Goal: Communication & Community: Answer question/provide support

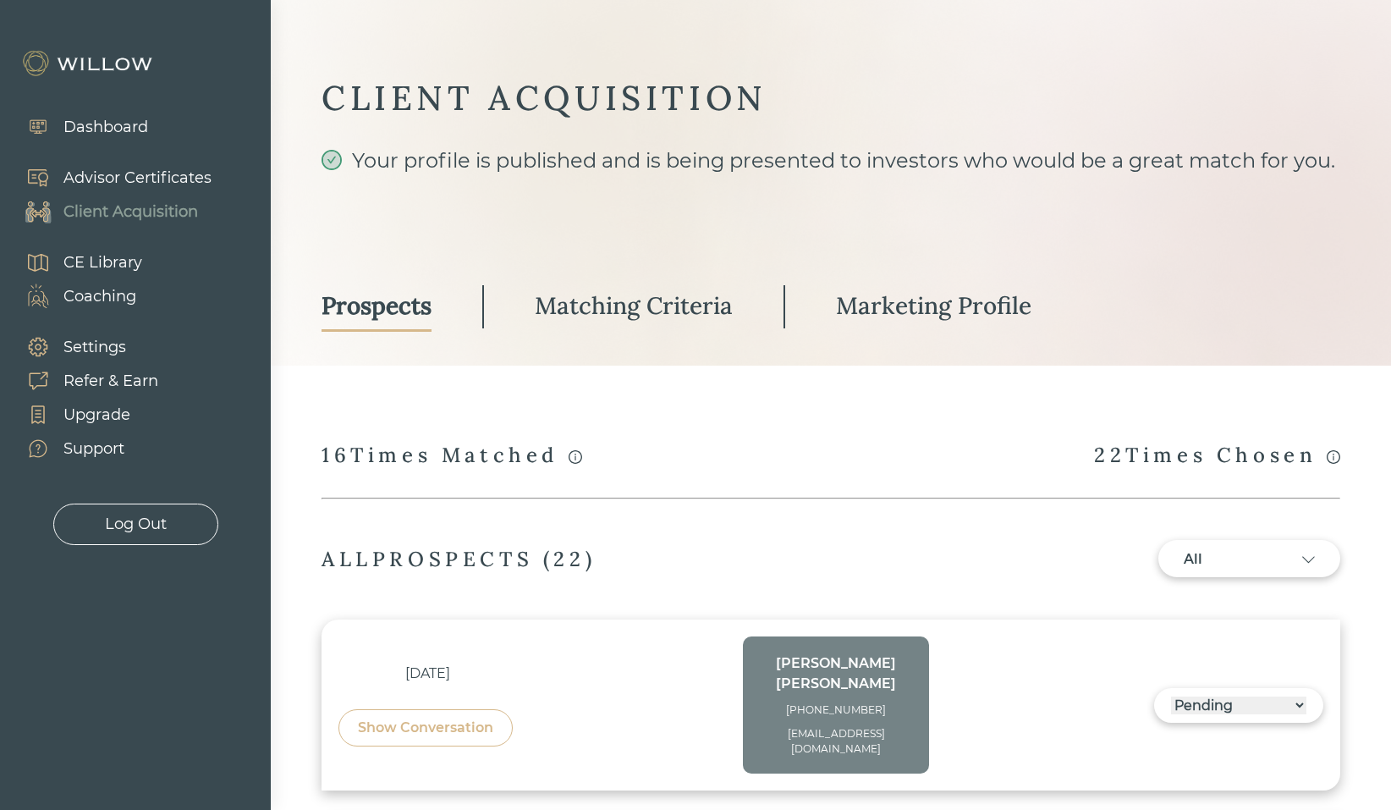
select select "3"
select select "10"
select select "3"
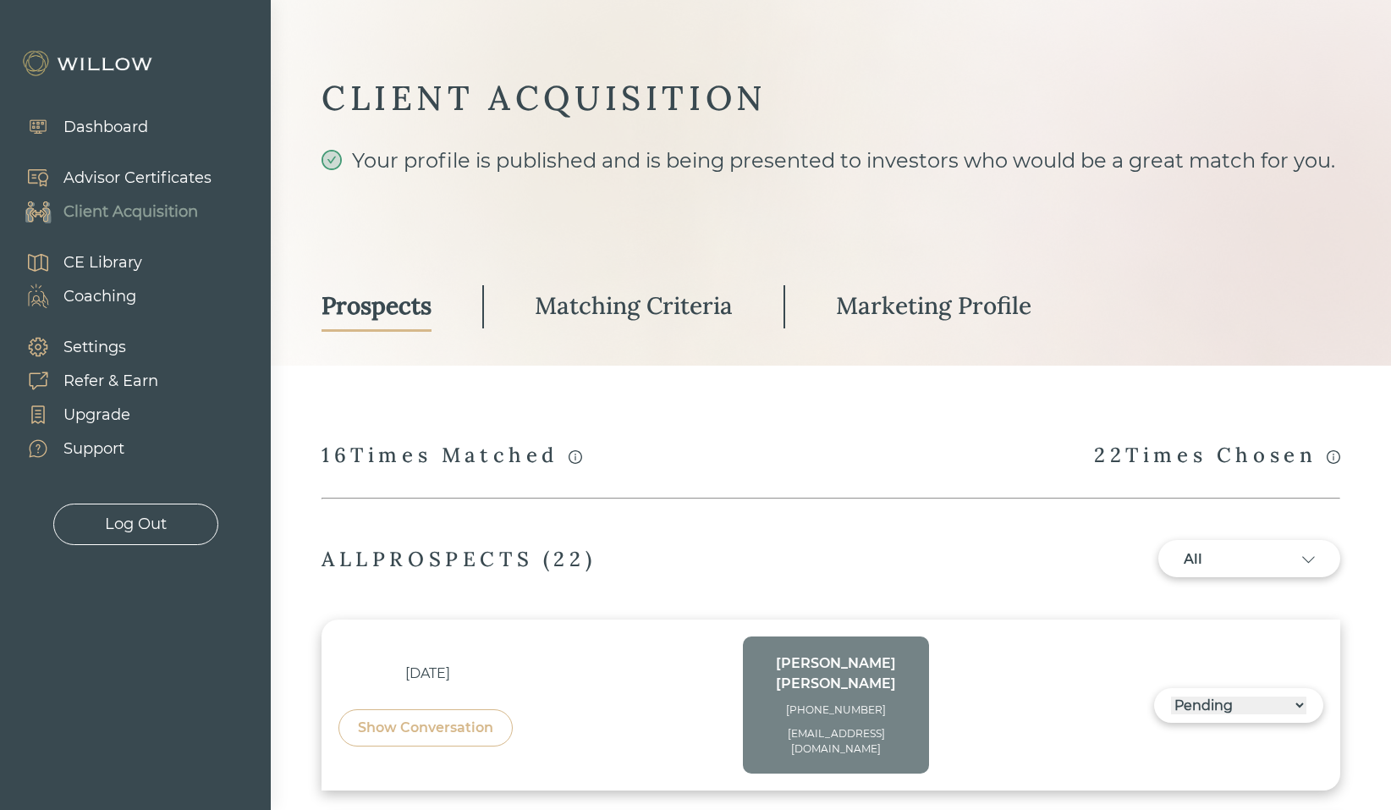
select select "3"
select select "7"
select select "3"
select select "2"
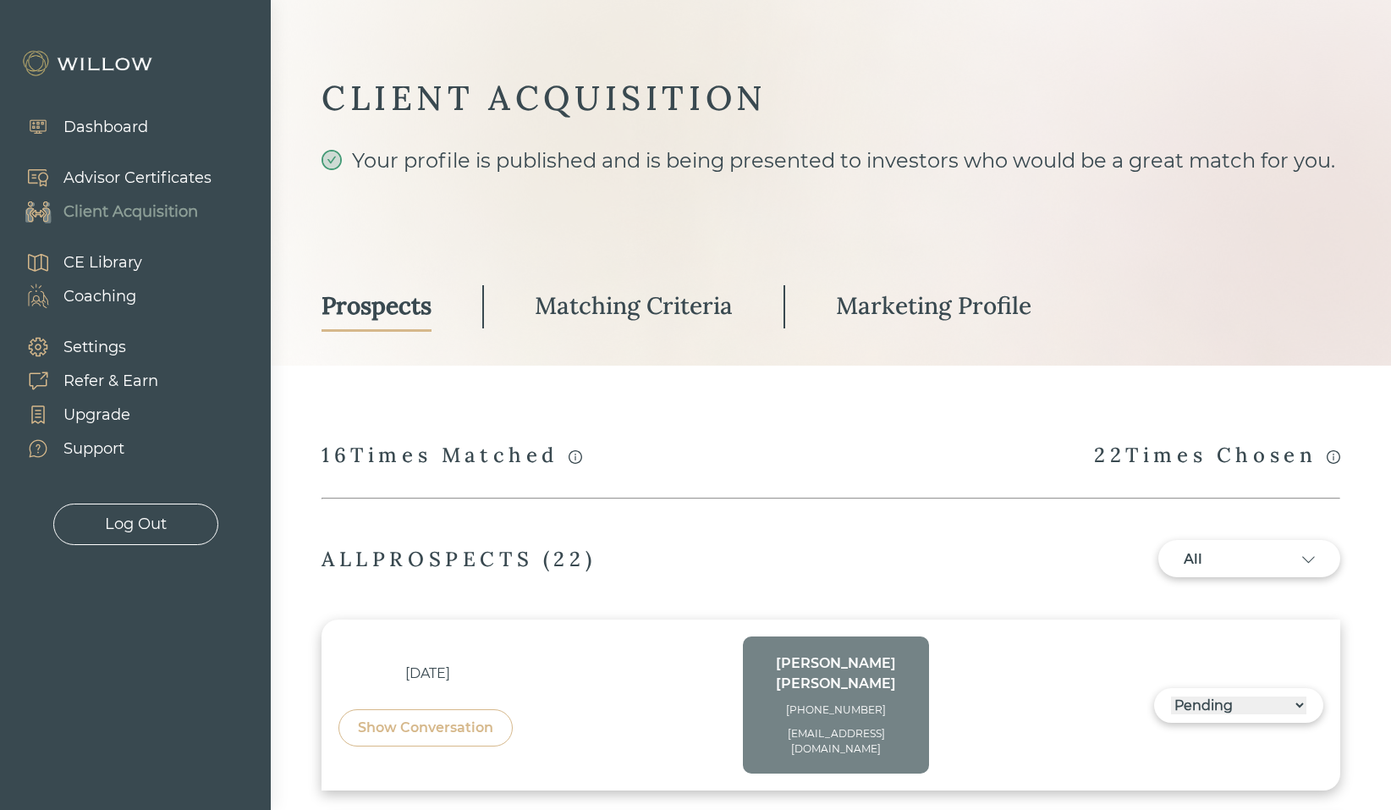
select select "3"
select select "2"
select select "1"
select select "2"
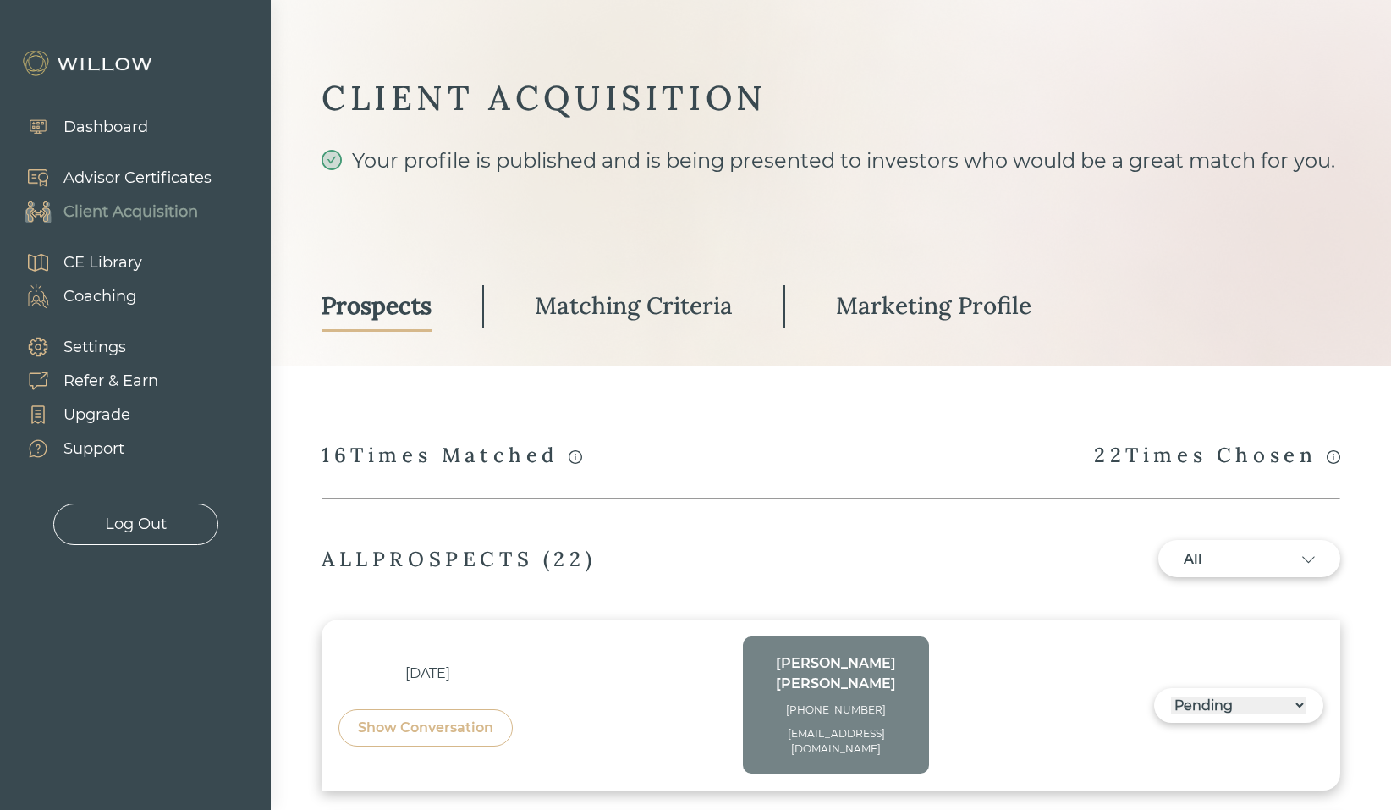
select select "2"
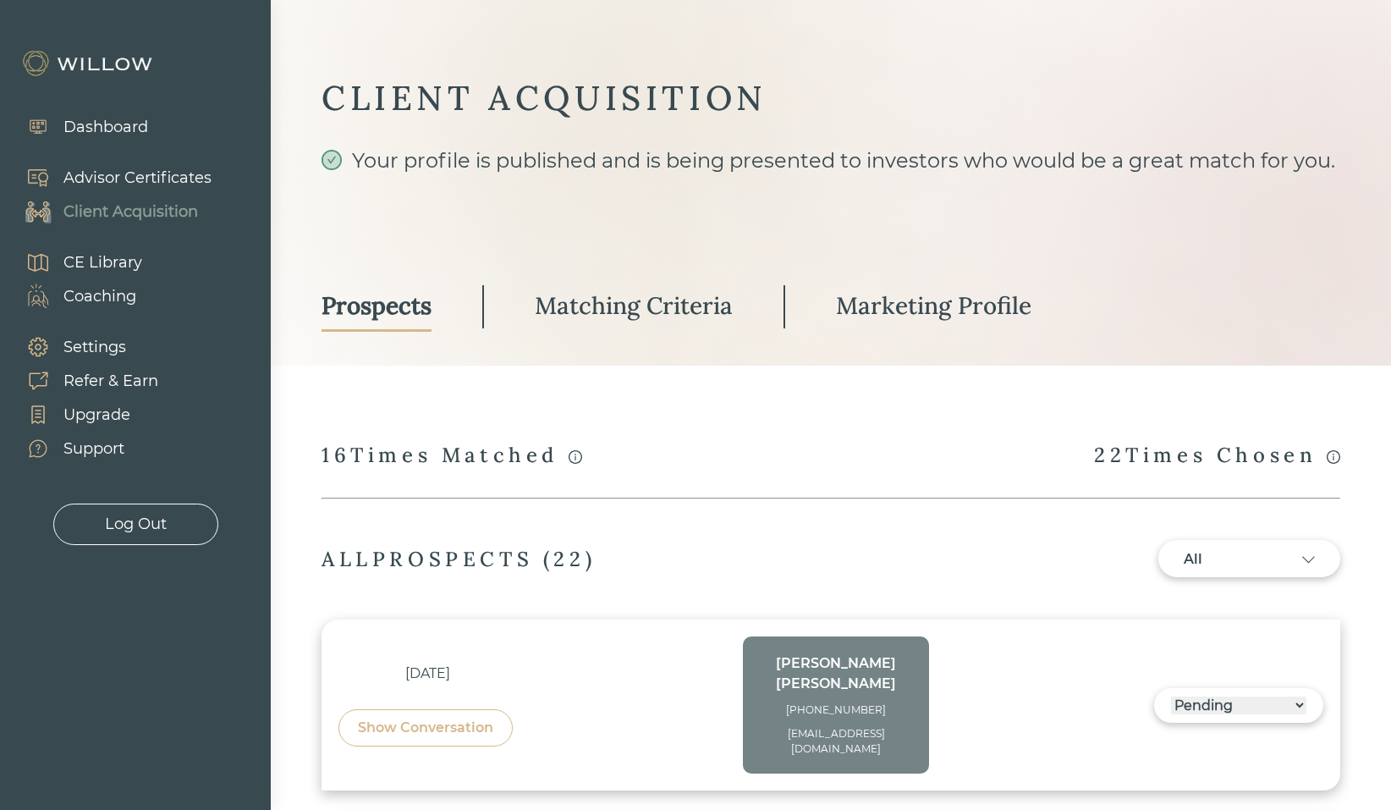
select select "7"
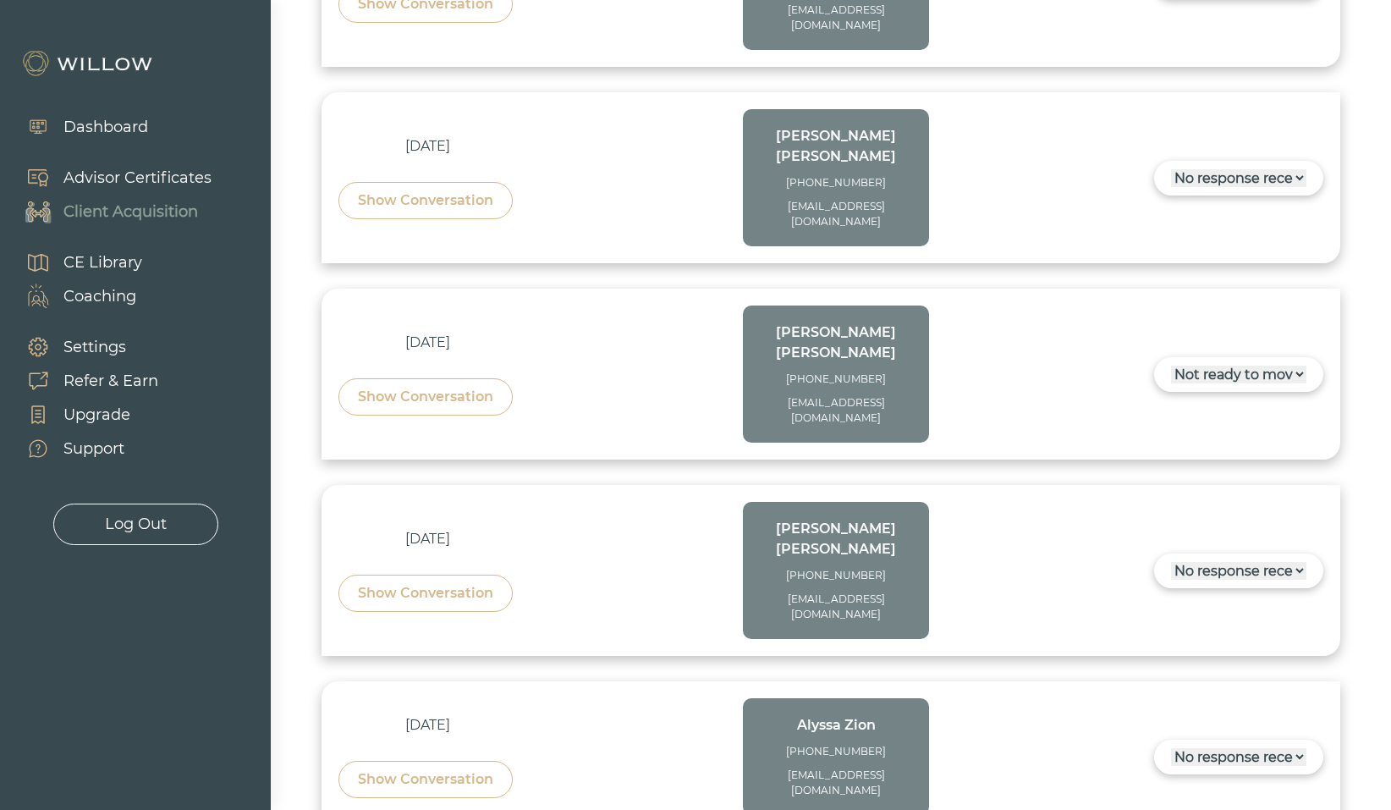
scroll to position [3011, 0]
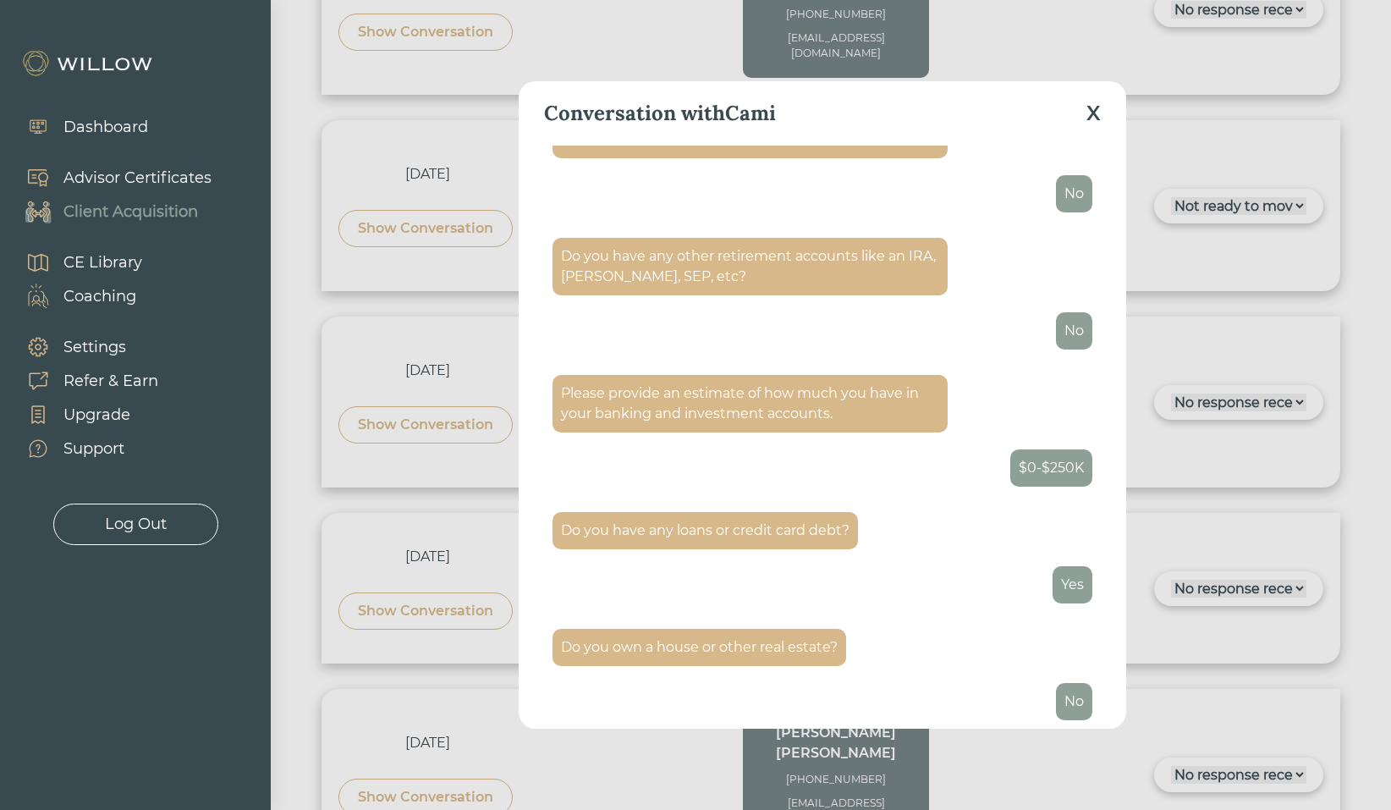
scroll to position [2438, 0]
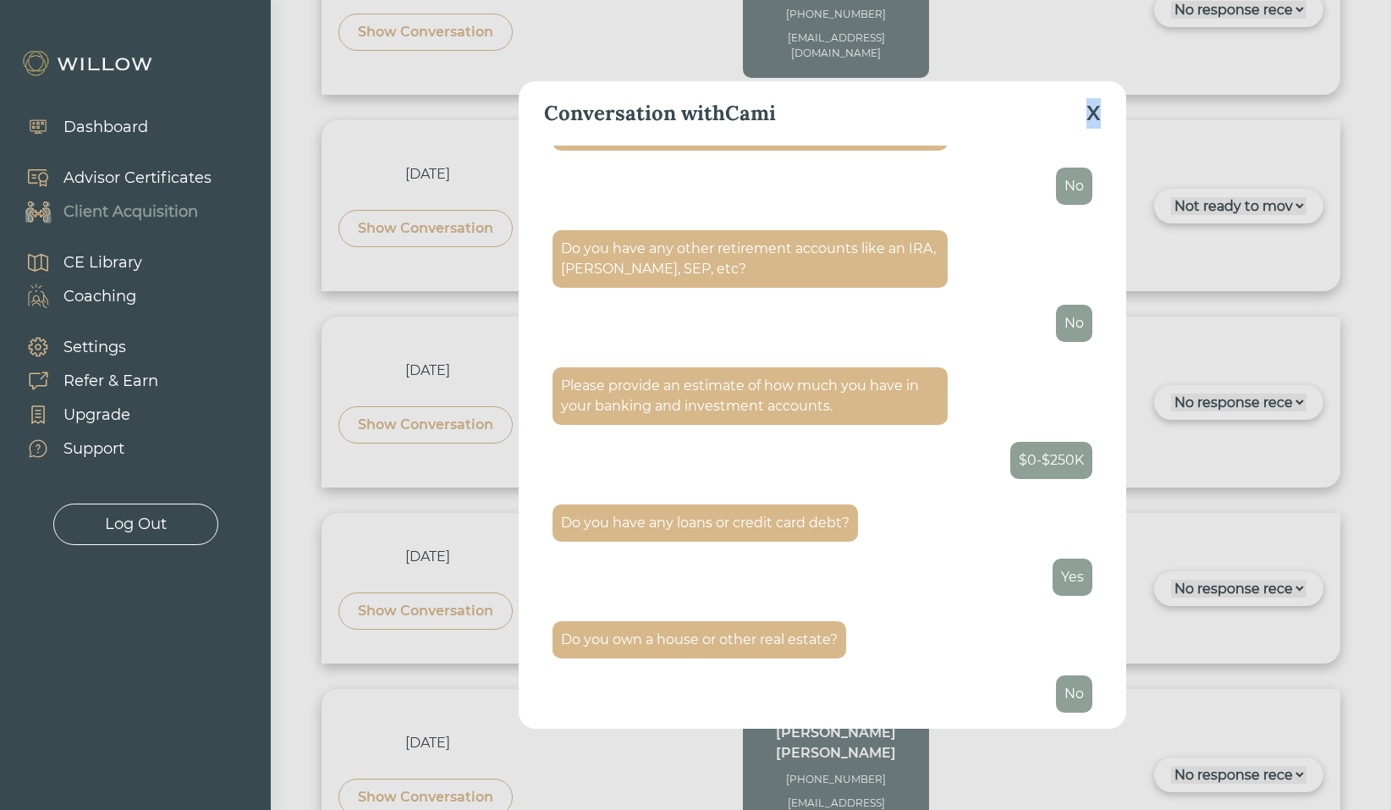
click at [1096, 113] on div "X" at bounding box center [1094, 113] width 14 height 30
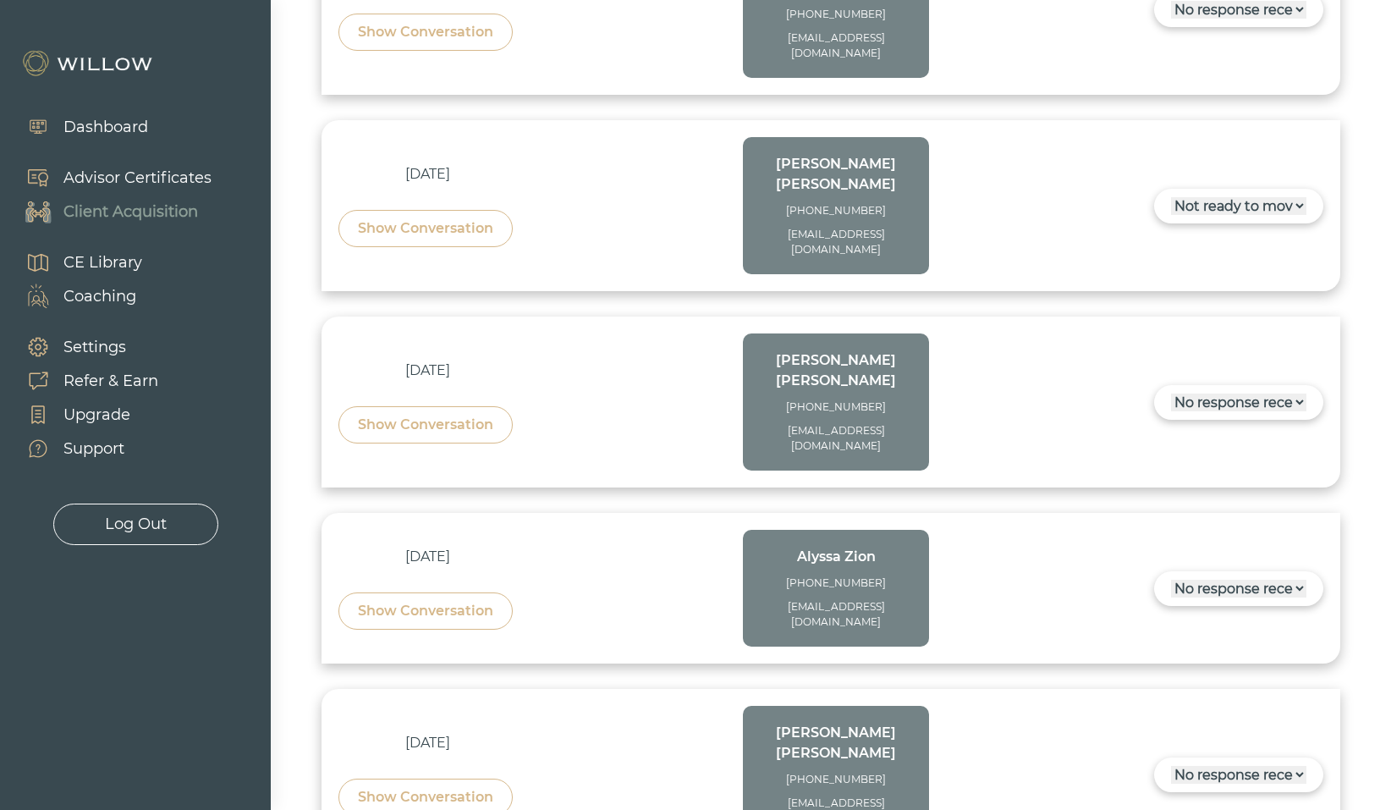
click at [606, 706] on div "[DATE] Show Conversation [PERSON_NAME] [PHONE_NUMBER] [EMAIL_ADDRESS][DOMAIN_NA…" at bounding box center [634, 774] width 591 height 137
